Goal: Navigation & Orientation: Find specific page/section

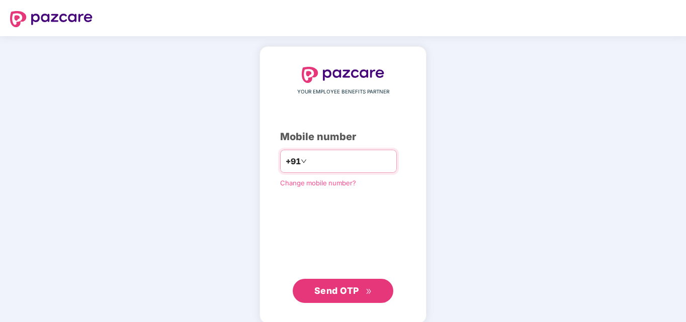
type input "**********"
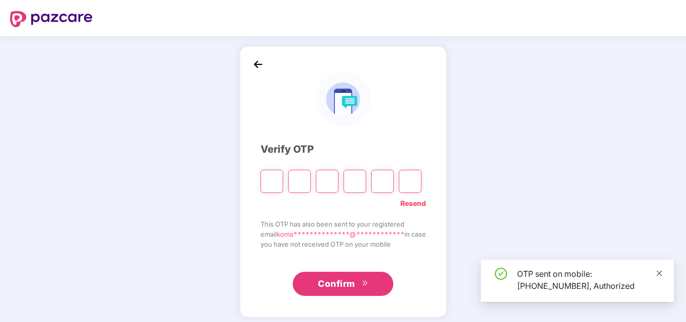
click at [657, 277] on link at bounding box center [658, 273] width 7 height 11
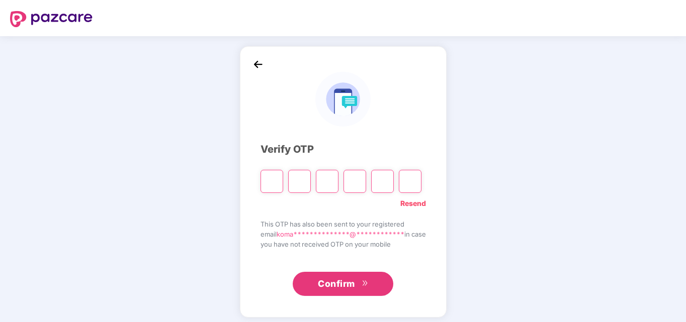
click at [276, 180] on input "Please enter verification code. Digit 1" at bounding box center [271, 181] width 23 height 23
type input "*"
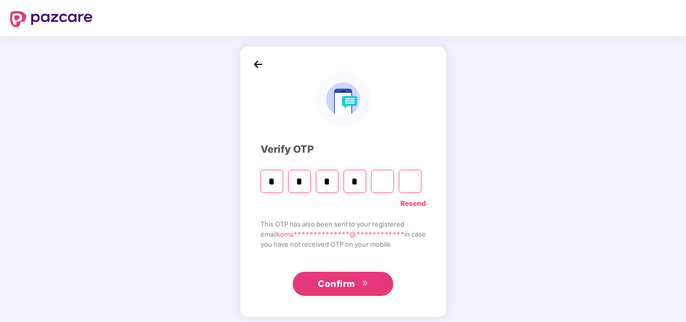
type input "*"
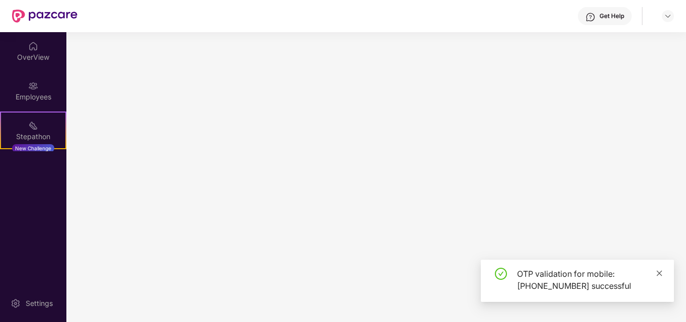
click at [659, 273] on icon "close" at bounding box center [659, 273] width 6 height 6
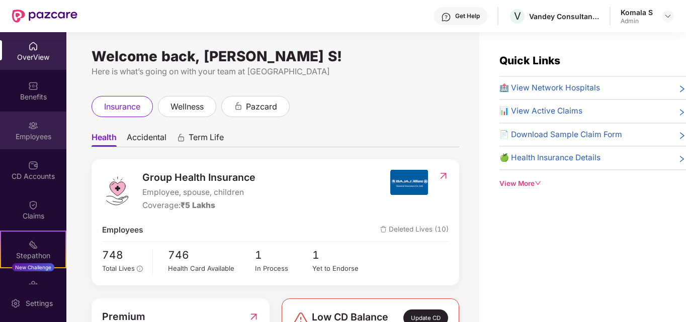
click at [28, 129] on img at bounding box center [33, 126] width 10 height 10
